Goal: Check status: Check status

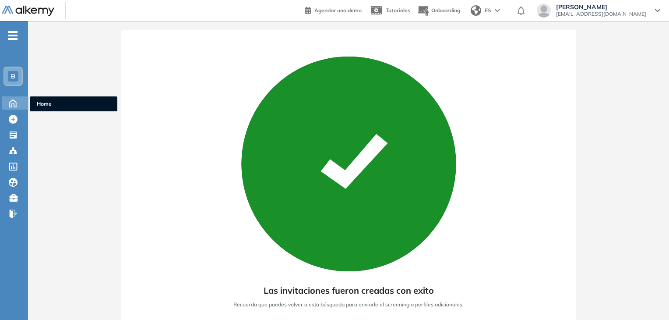
drag, startPoint x: 0, startPoint y: 0, endPoint x: 11, endPoint y: 106, distance: 106.1
click at [11, 106] on icon at bounding box center [12, 102] width 15 height 11
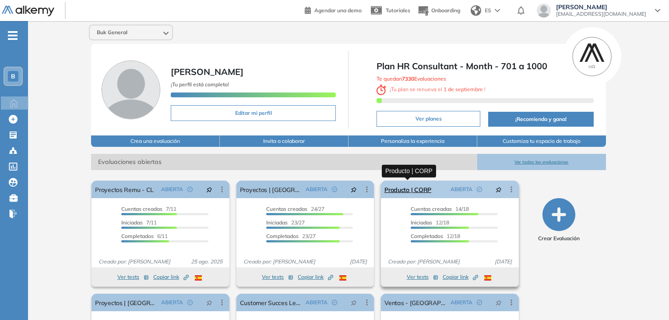
click at [418, 187] on link "Producto | CORP" at bounding box center [407, 189] width 47 height 18
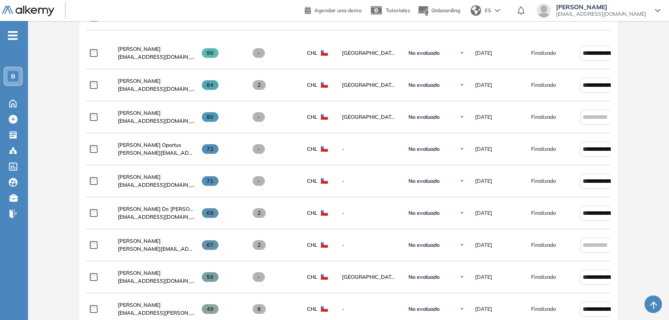
scroll to position [300, 0]
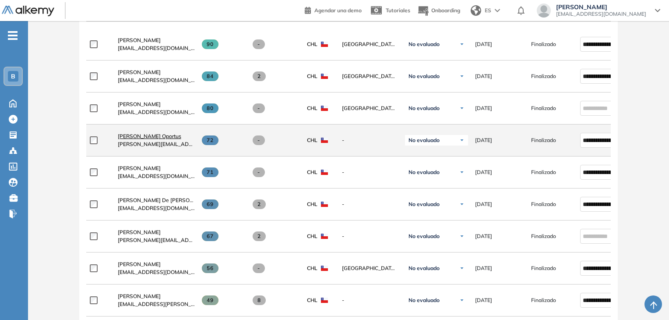
click at [148, 138] on span "Matias Oportus" at bounding box center [149, 136] width 63 height 7
